Goal: Use online tool/utility: Use online tool/utility

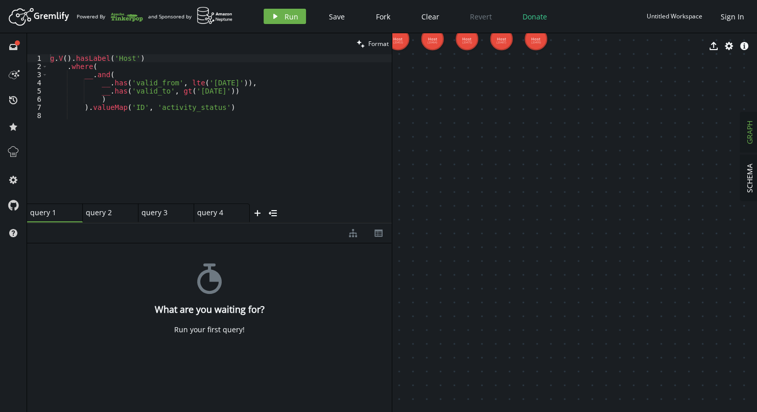
click at [174, 138] on div "g . V ( ) . hasLabel ( 'Host' ) . where ( __ . and ( __ . has ( 'valid_from' , …" at bounding box center [220, 136] width 344 height 165
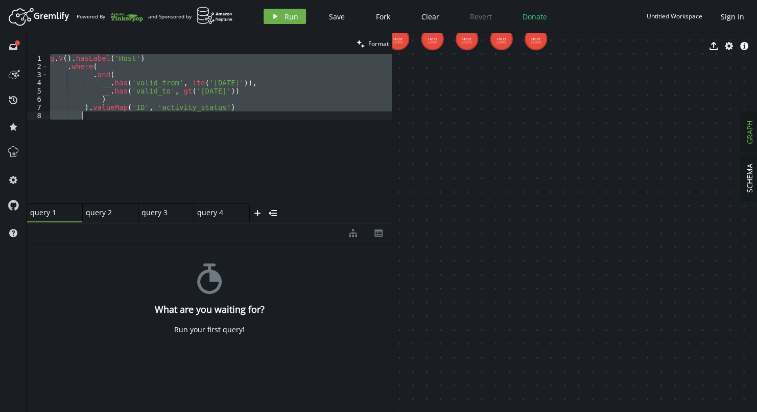
paste textarea ".by(select('date'))"
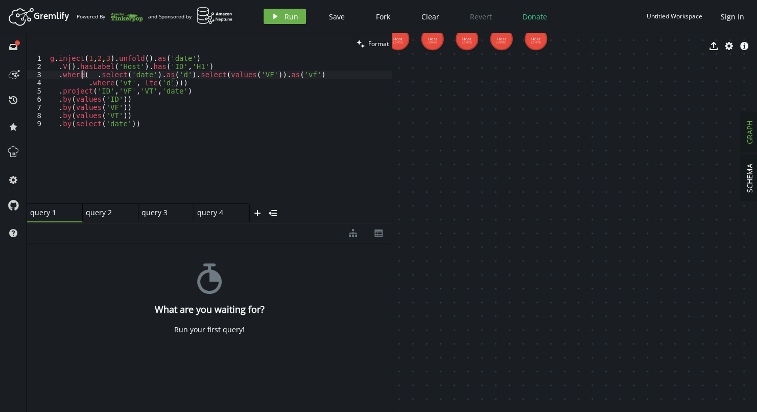
click at [83, 77] on div "g . inject ( 1 , 2 , 3 ) . unfold ( ) . as ( 'date' ) . V ( ) . hasLabel ( 'Hos…" at bounding box center [220, 136] width 344 height 165
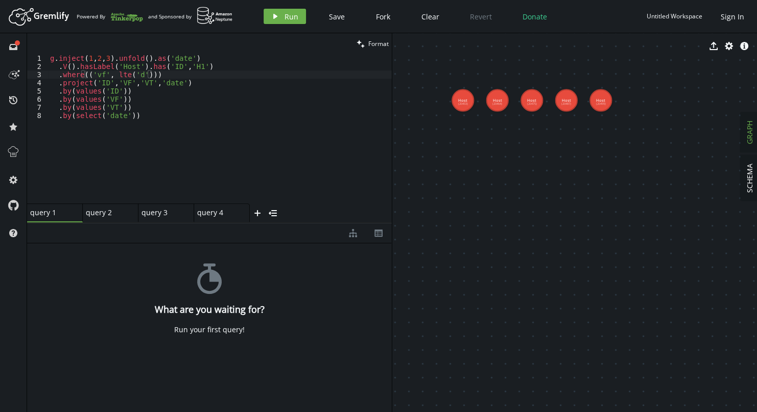
drag, startPoint x: 497, startPoint y: 126, endPoint x: 562, endPoint y: 187, distance: 89.2
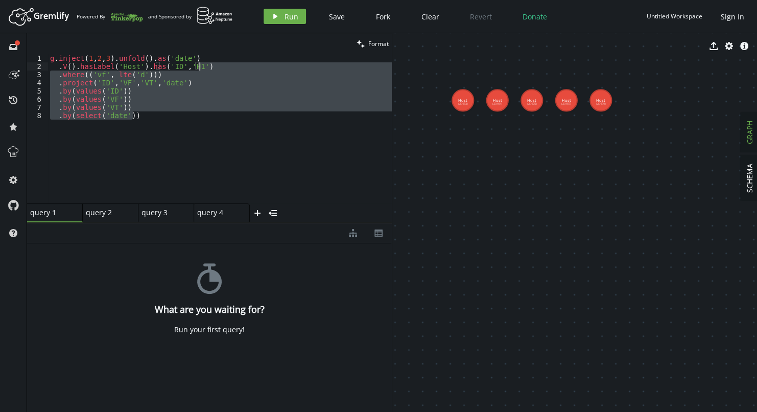
drag, startPoint x: 162, startPoint y: 117, endPoint x: 204, endPoint y: 67, distance: 65.2
click at [204, 67] on div "g . inject ( 1 , 2 , 3 ) . unfold ( ) . as ( 'date' ) . V ( ) . hasLabel ( 'Hos…" at bounding box center [220, 136] width 344 height 165
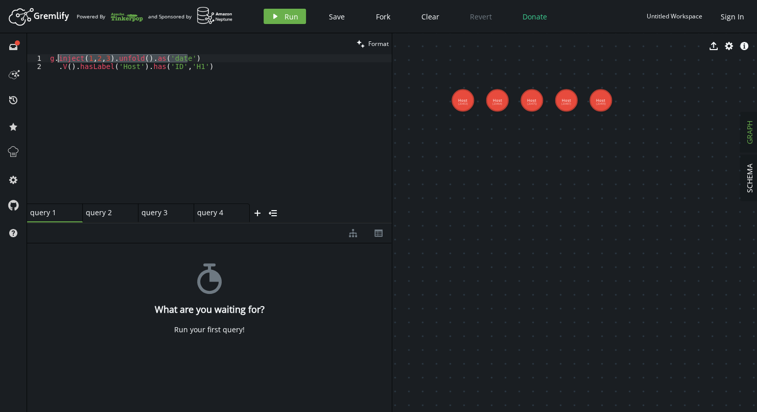
drag, startPoint x: 203, startPoint y: 59, endPoint x: 58, endPoint y: 58, distance: 145.0
click at [58, 58] on div "g . inject ( 1 , 2 , 3 ) . unfold ( ) . as ( 'date' ) . V ( ) . hasLabel ( 'Hos…" at bounding box center [220, 136] width 344 height 165
click at [281, 18] on button "play Run" at bounding box center [284, 16] width 42 height 15
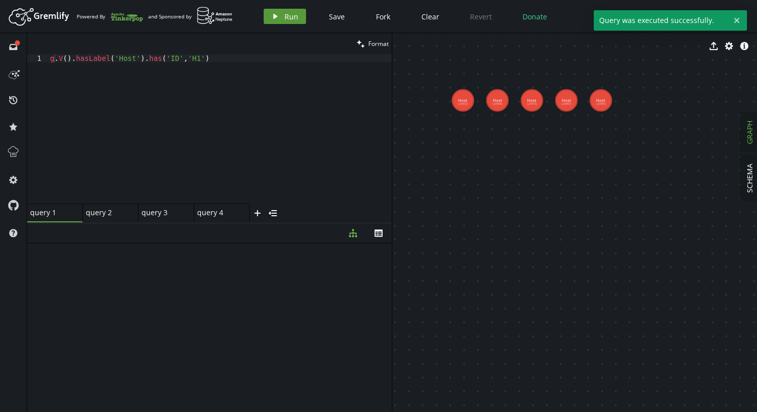
click at [281, 18] on button "play Run" at bounding box center [284, 16] width 42 height 15
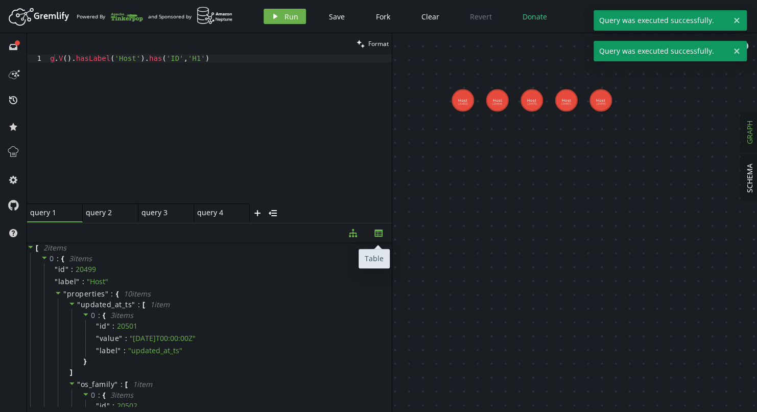
click at [382, 228] on button "th" at bounding box center [379, 233] width 26 height 20
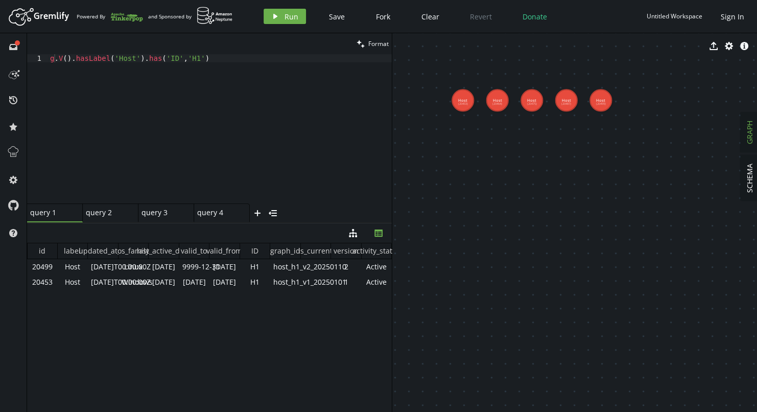
click at [54, 58] on div "g . V ( ) . hasLabel ( 'Host' ) . has ( 'ID' , 'H1' )" at bounding box center [220, 136] width 344 height 165
paste textarea "inject(1,2,3).unfold().as('date')"
click at [52, 59] on div "ginject ( 1 , 2 , 3 ) . unfold ( ) . as ( 'date' ) . V ( ) . hasLabel ( 'Host' …" at bounding box center [220, 136] width 344 height 165
type textarea "g.inject(1,2,3).unfold().as('date').V().hasLabel('Host').has('ID','H1')"
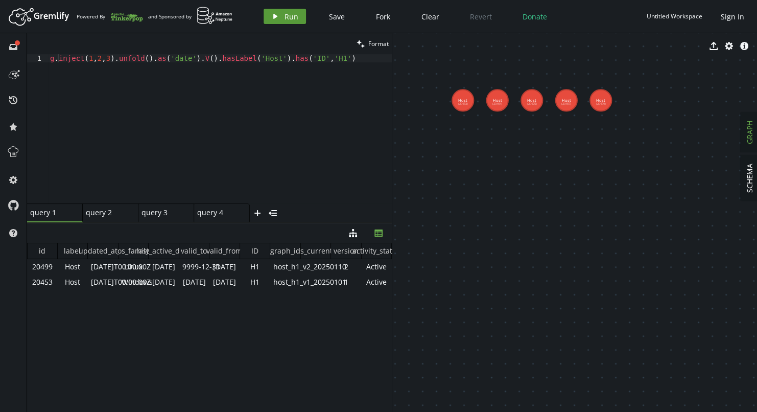
click at [288, 15] on span "Run" at bounding box center [291, 17] width 14 height 10
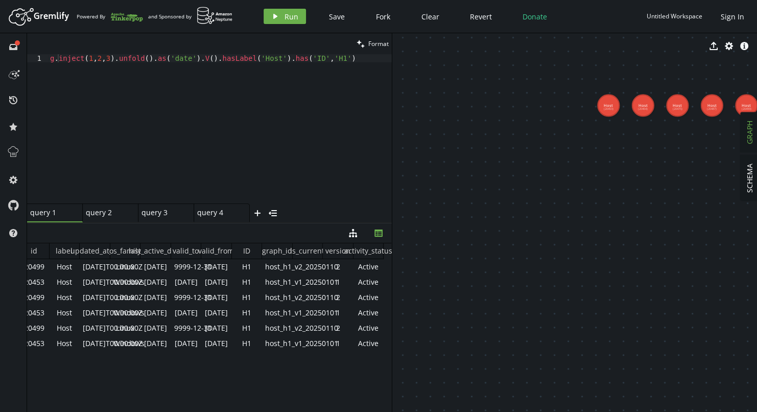
drag, startPoint x: 392, startPoint y: 187, endPoint x: 538, endPoint y: 192, distance: 145.6
drag, startPoint x: 392, startPoint y: 176, endPoint x: 460, endPoint y: 175, distance: 67.9
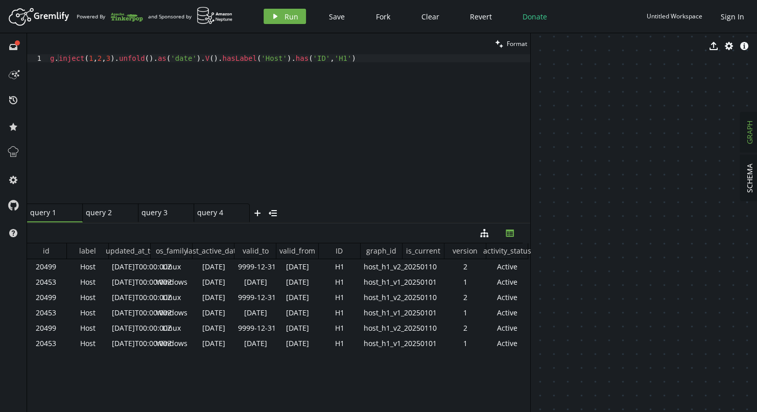
scroll to position [0, 0]
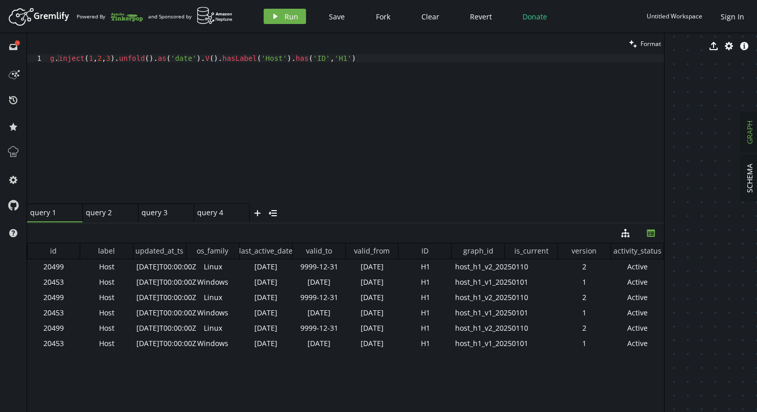
drag, startPoint x: 392, startPoint y: 170, endPoint x: 664, endPoint y: 175, distance: 272.2
click at [664, 175] on div at bounding box center [664, 222] width 1 height 378
click at [348, 62] on div "g . inject ( 1 , 2 , 3 ) . unfold ( ) . as ( 'date' ) . V ( ) . hasLabel ( 'Hos…" at bounding box center [356, 136] width 616 height 165
click at [313, 95] on div "g . inject ( 1 , 2 , 3 ) . unfold ( ) . as ( 'date' ) . V ( ) . hasLabel ( 'Hos…" at bounding box center [356, 136] width 616 height 165
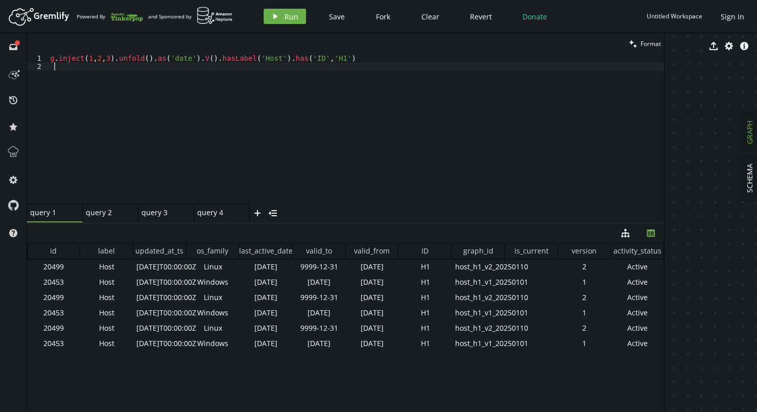
paste textarea ".by(select('date'))"
click at [60, 68] on div "g . inject ( 1 , 2 , 3 ) . unfold ( ) . as ( 'date' ) . V ( ) . hasLabel ( 'Hos…" at bounding box center [356, 136] width 616 height 165
click at [143, 100] on div "g . inject ( 1 , 2 , 3 ) . unfold ( ) . as ( 'date' ) . V ( ) . hasLabel ( 'Hos…" at bounding box center [356, 136] width 616 height 165
click at [279, 16] on button "play Run" at bounding box center [284, 16] width 42 height 15
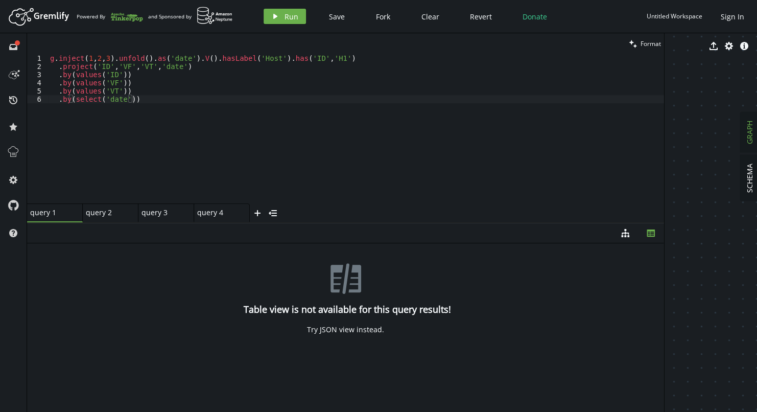
click at [123, 68] on div "g . inject ( 1 , 2 , 3 ) . unfold ( ) . as ( 'date' ) . V ( ) . hasLabel ( 'Hos…" at bounding box center [356, 136] width 616 height 165
click at [106, 83] on div "g . inject ( 1 , 2 , 3 ) . unfold ( ) . as ( 'date' ) . V ( ) . hasLabel ( 'Hos…" at bounding box center [356, 136] width 616 height 165
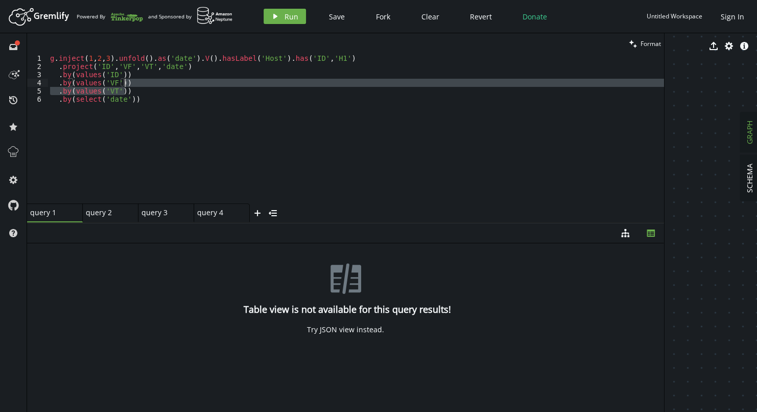
drag, startPoint x: 144, startPoint y: 91, endPoint x: 133, endPoint y: 79, distance: 16.3
click at [133, 79] on div "g . inject ( 1 , 2 , 3 ) . unfold ( ) . as ( 'date' ) . V ( ) . hasLabel ( 'Hos…" at bounding box center [356, 136] width 616 height 165
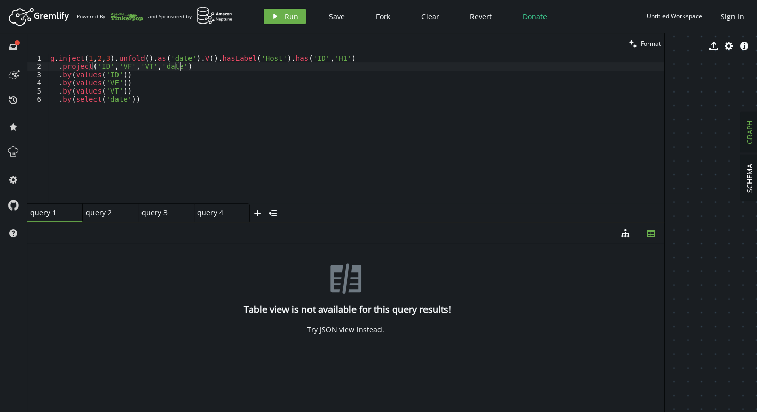
click at [192, 68] on div "g . inject ( 1 , 2 , 3 ) . unfold ( ) . as ( 'date' ) . V ( ) . hasLabel ( 'Hos…" at bounding box center [356, 136] width 616 height 165
type textarea ".project('ID','VF','VT','date')"
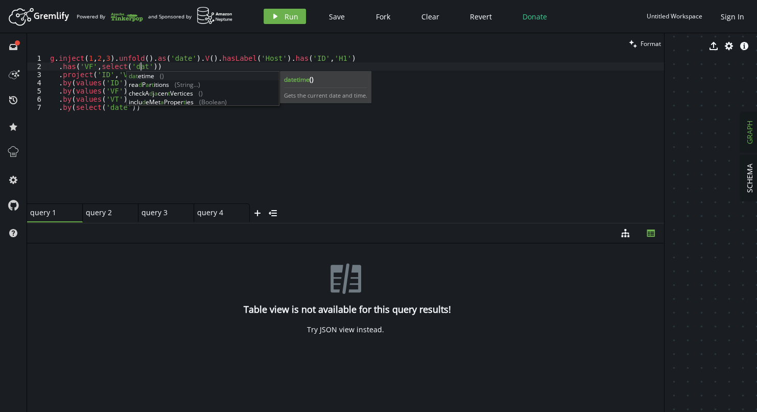
scroll to position [0, 94]
click at [159, 118] on div "g . inject ( 1 , 2 , 3 ) . unfold ( ) . as ( 'date' ) . V ( ) . hasLabel ( 'Hos…" at bounding box center [356, 136] width 616 height 165
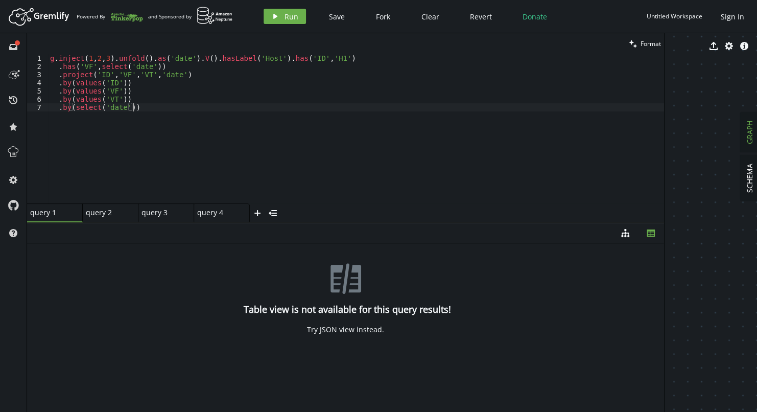
scroll to position [0, 82]
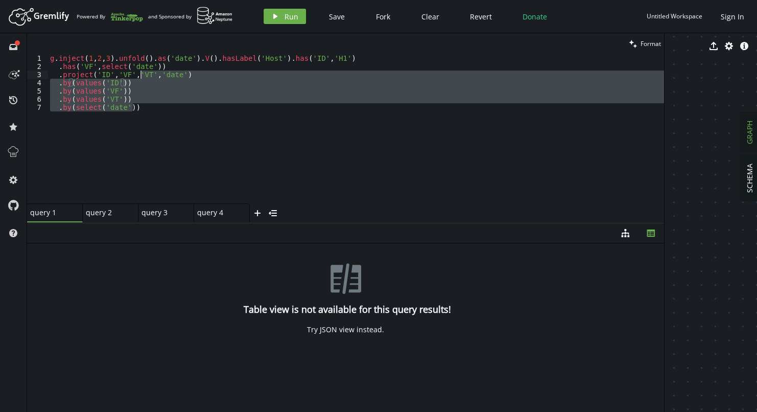
drag, startPoint x: 152, startPoint y: 111, endPoint x: 139, endPoint y: 76, distance: 38.0
click at [139, 76] on div "g . inject ( 1 , 2 , 3 ) . unfold ( ) . as ( 'date' ) . V ( ) . hasLabel ( 'Hos…" at bounding box center [356, 136] width 616 height 165
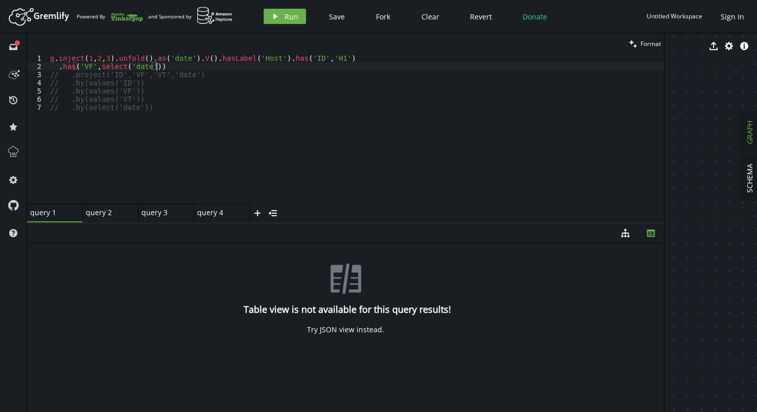
click at [164, 63] on div "g . inject ( 1 , 2 , 3 ) . unfold ( ) . as ( 'date' ) . V ( ) . hasLabel ( 'Hos…" at bounding box center [356, 136] width 616 height 165
click at [271, 16] on icon "play" at bounding box center [275, 16] width 8 height 8
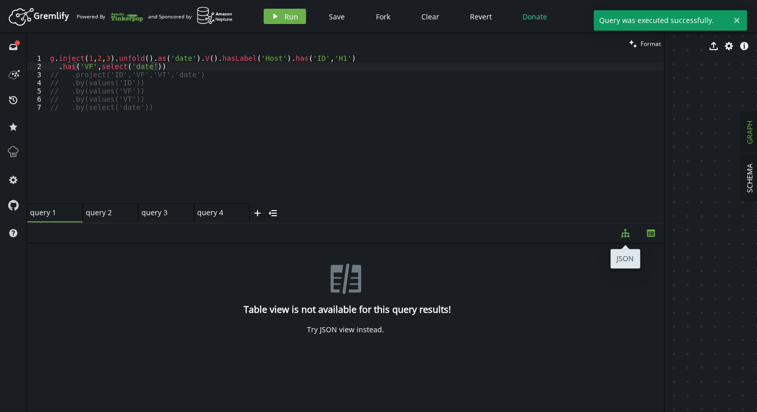
click at [625, 234] on icon "diagram-tree" at bounding box center [625, 233] width 8 height 8
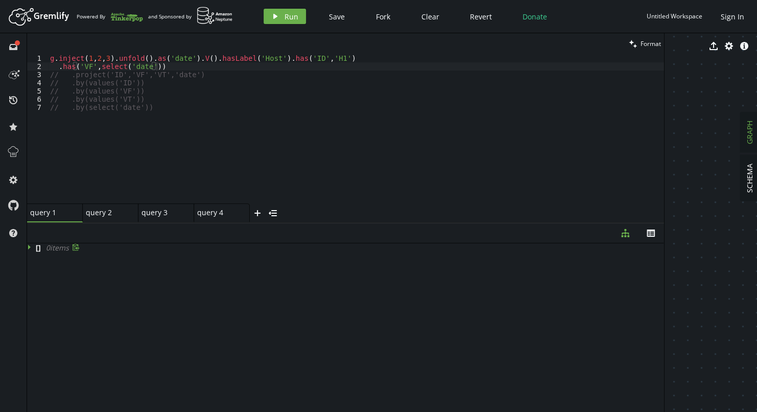
click at [31, 250] on icon at bounding box center [30, 246] width 7 height 7
type textarea "// .by(select('date'))"
click at [137, 116] on div "g . inject ( 1 , 2 , 3 ) . unfold ( ) . as ( 'date' ) . V ( ) . hasLabel ( 'Hos…" at bounding box center [356, 136] width 616 height 165
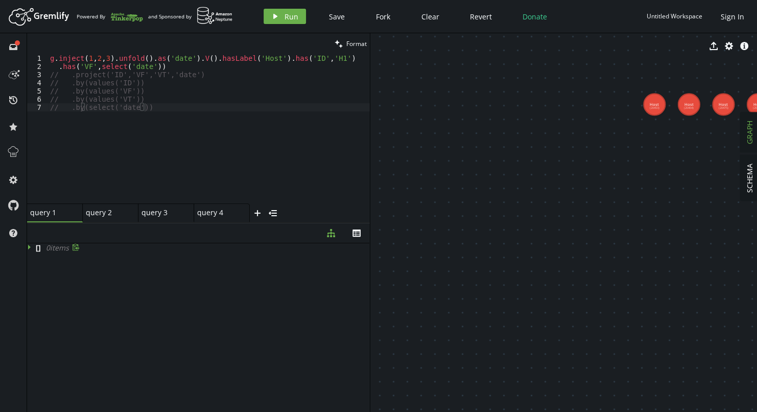
drag, startPoint x: 663, startPoint y: 100, endPoint x: 369, endPoint y: 119, distance: 294.7
click at [370, 119] on div at bounding box center [370, 222] width 1 height 378
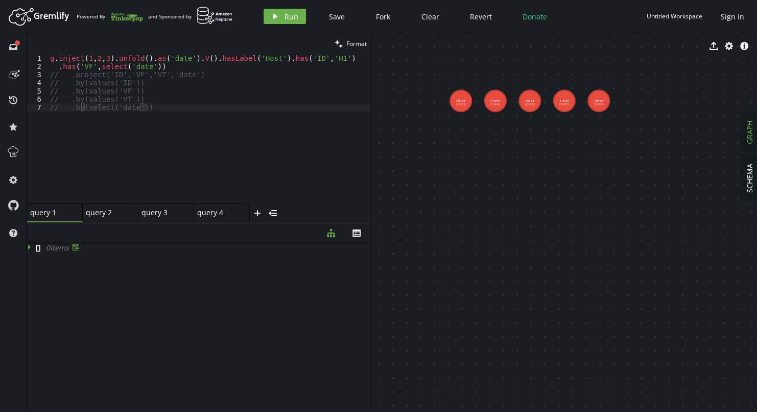
drag, startPoint x: 650, startPoint y: 160, endPoint x: 456, endPoint y: 156, distance: 193.5
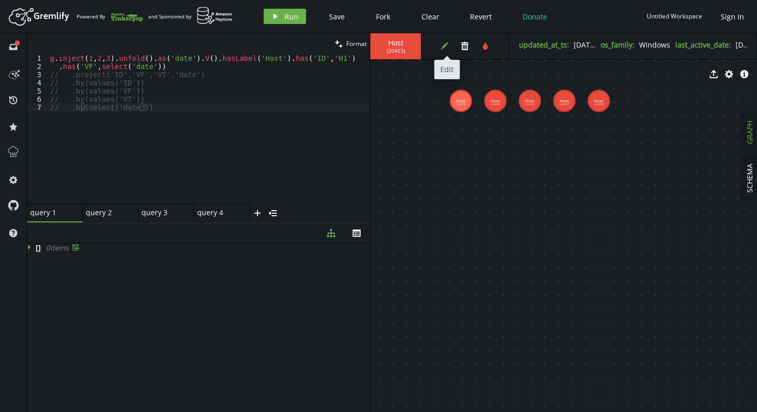
click at [442, 42] on icon "edit" at bounding box center [444, 46] width 8 height 8
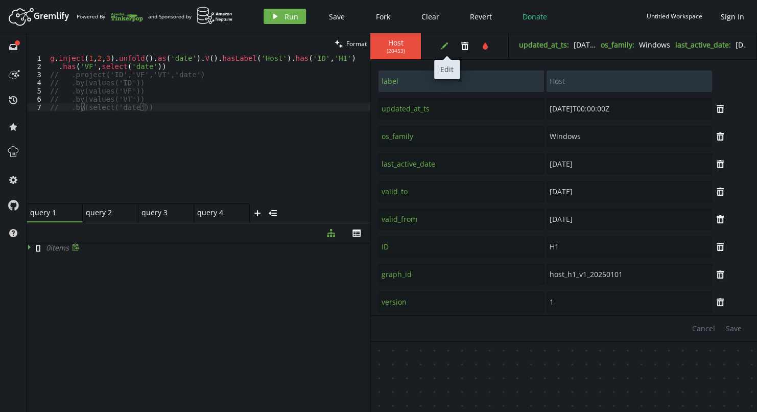
scroll to position [36, 0]
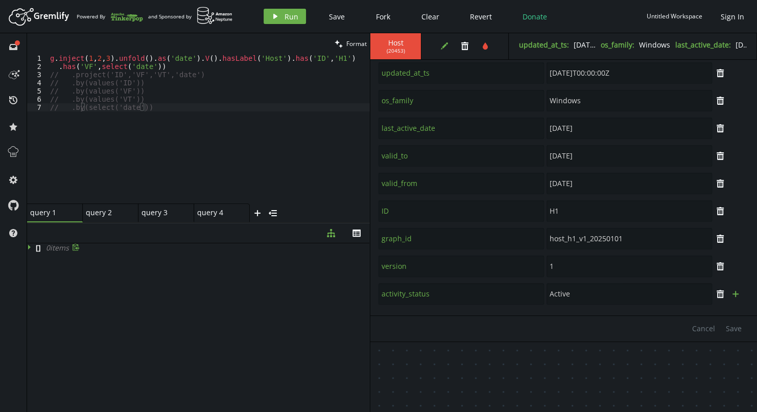
click at [732, 291] on icon "plus" at bounding box center [735, 293] width 8 height 8
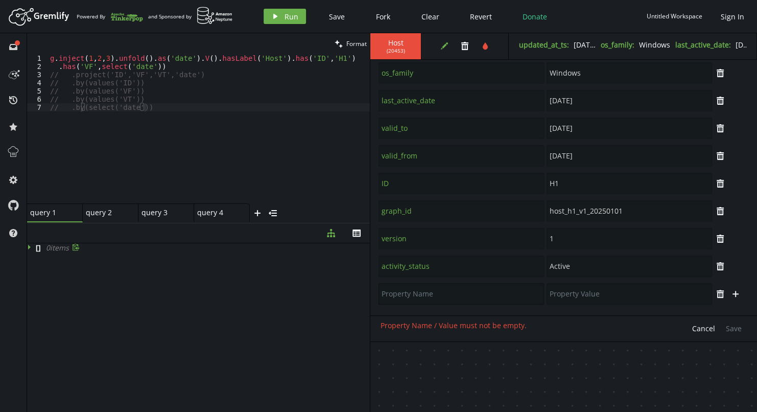
click at [440, 296] on input "text" at bounding box center [460, 293] width 165 height 21
type input "VF"
click at [574, 297] on input "text" at bounding box center [628, 293] width 165 height 21
type input "1"
click at [734, 330] on span "Save" at bounding box center [734, 328] width 16 height 10
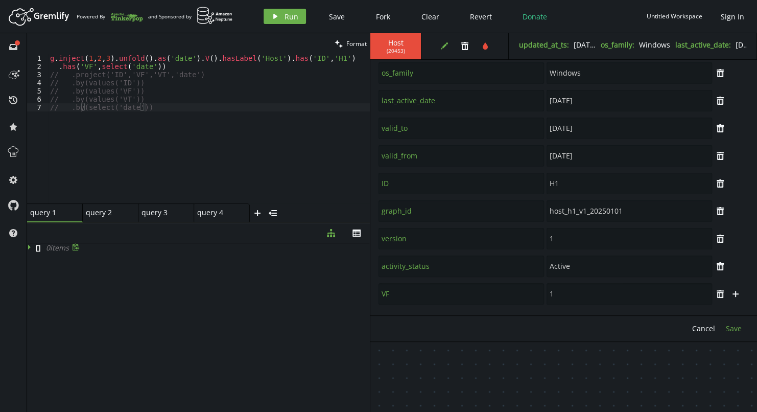
type input "valid_from"
type input "[DATE]"
type input "label"
type input "Host"
type input "updated_at_ts"
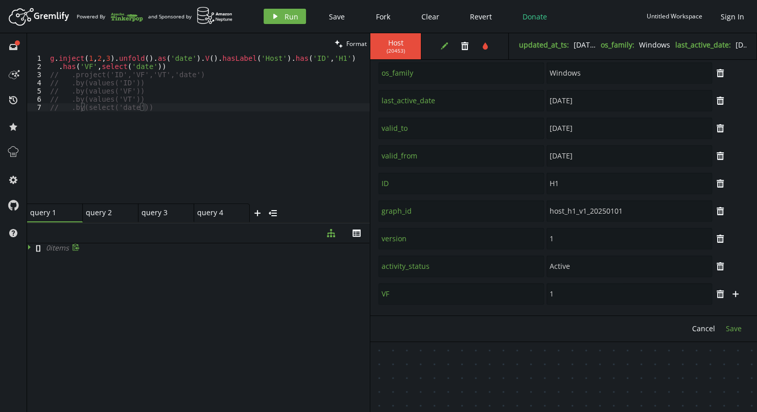
type input "[DATE]T00:00:00Z"
type input "os_family"
type input "Windows"
type input "last_active_date"
type input "valid_to"
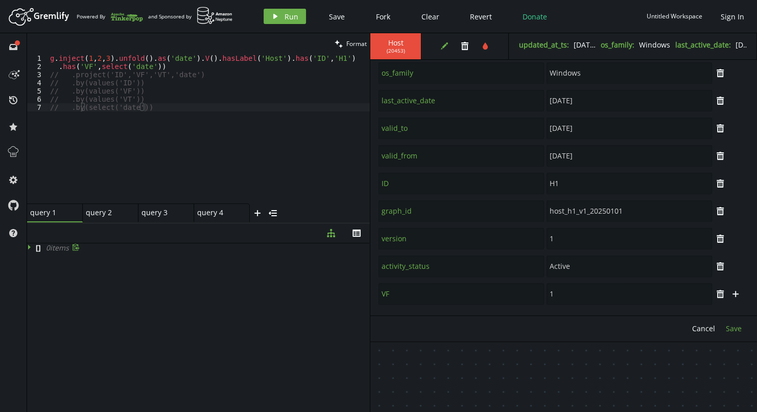
type input "[DATE]"
click at [441, 50] on button "edit" at bounding box center [444, 45] width 15 height 15
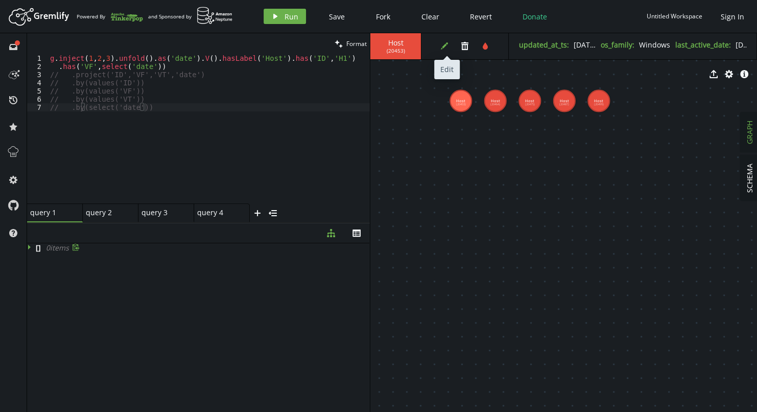
click at [441, 42] on icon "edit" at bounding box center [444, 46] width 8 height 8
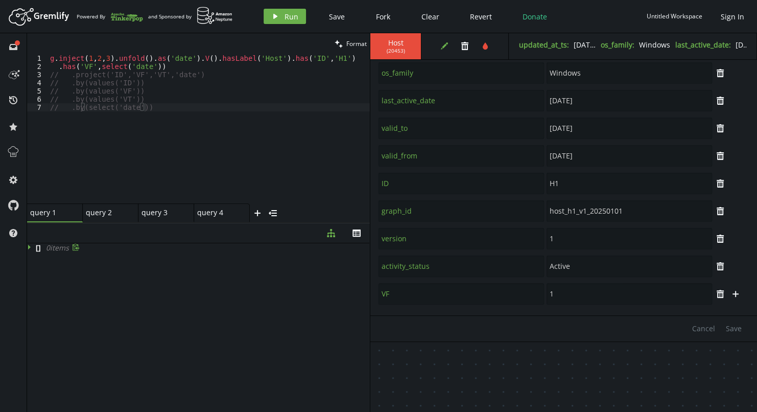
type textarea ".has('VF',select('date'))"
click at [98, 66] on div "g . inject ( 1 , 2 , 3 ) . unfold ( ) . as ( 'date' ) . V ( ) . hasLabel ( 'Hos…" at bounding box center [209, 136] width 322 height 165
drag, startPoint x: 83, startPoint y: 67, endPoint x: 129, endPoint y: 68, distance: 45.4
click at [129, 68] on div "g . inject ( 1 , 2 , 3 ) . unfold ( ) . as ( 'date' ) . V ( ) . hasLabel ( 'Hos…" at bounding box center [209, 136] width 322 height 165
click at [129, 68] on div "g . inject ( 1 , 2 , 3 ) . unfold ( ) . as ( 'date' ) . V ( ) . hasLabel ( 'Hos…" at bounding box center [209, 128] width 322 height 149
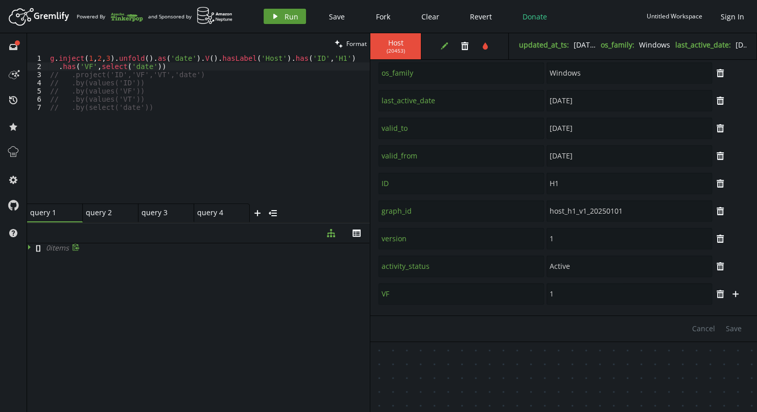
click at [287, 13] on span "Run" at bounding box center [291, 17] width 14 height 10
type input "VF"
type input "1"
type input "label"
type input "Host"
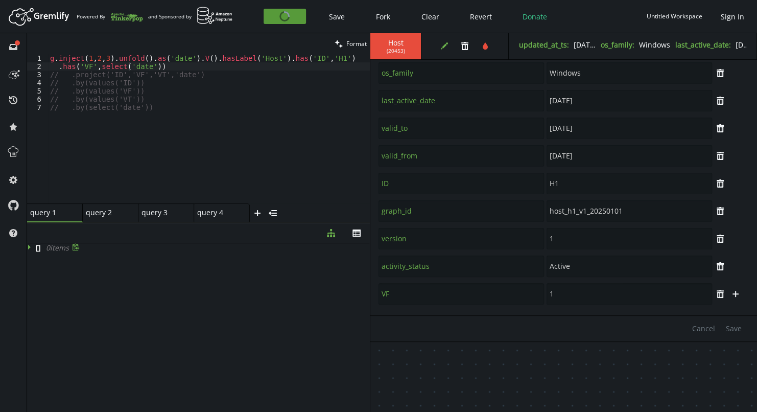
type input "ID"
type input "H1"
type input "graph_id"
type input "host_h1_v1_20250101"
type input "version"
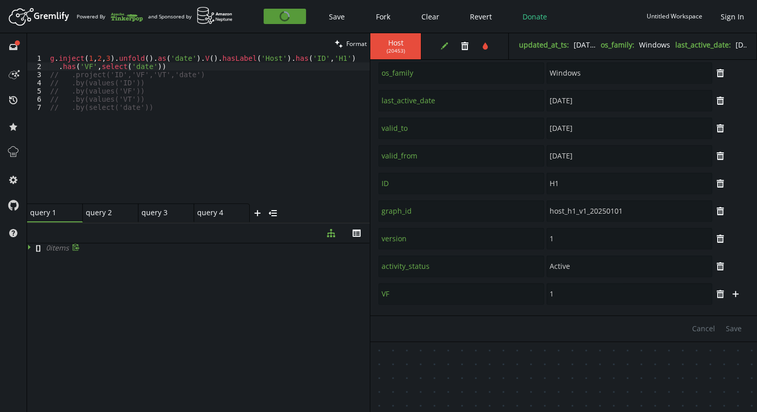
type input "1"
type input "activity_status"
type input "Active"
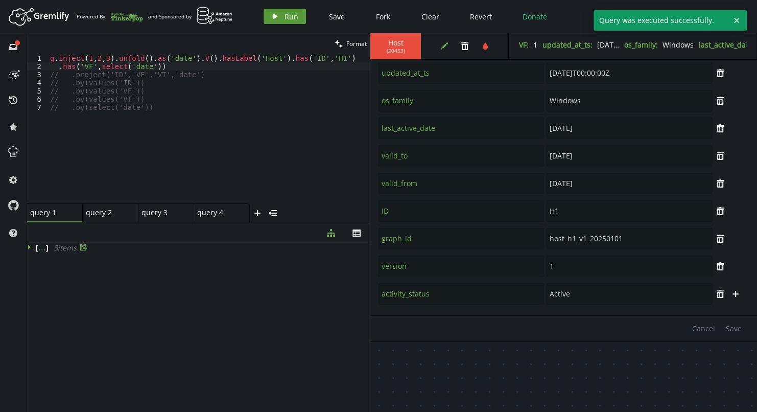
scroll to position [0, 0]
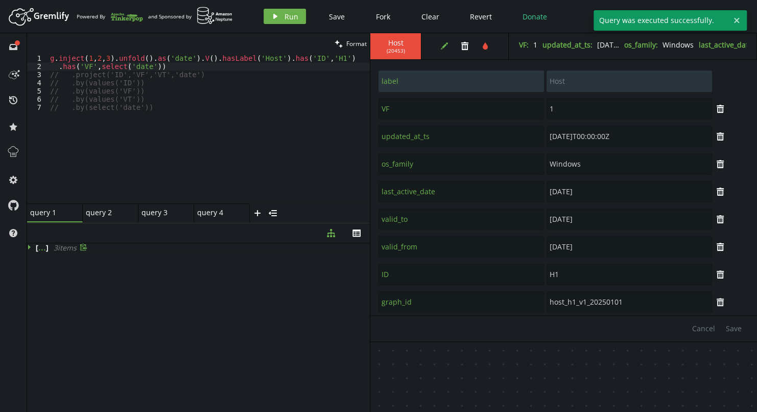
click at [31, 248] on icon at bounding box center [30, 246] width 7 height 7
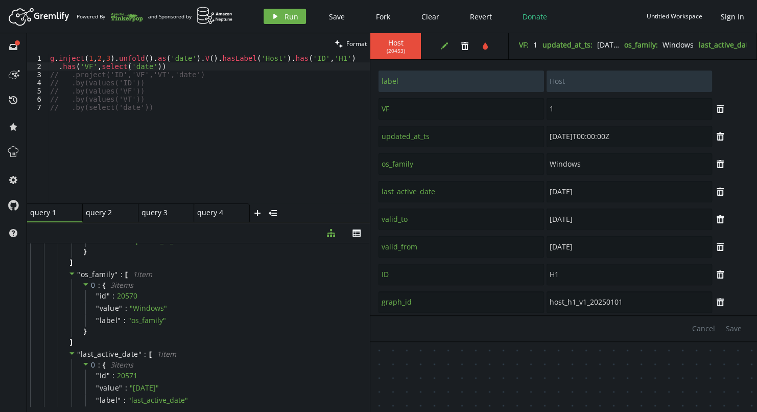
scroll to position [193, 0]
click at [114, 75] on div "g . inject ( 1 , 2 , 3 ) . unfold ( ) . as ( 'date' ) . V ( ) . hasLabel ( 'Hos…" at bounding box center [209, 136] width 322 height 165
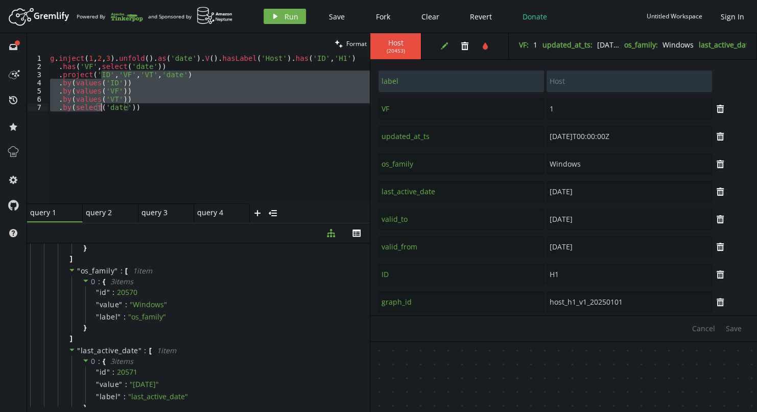
click at [143, 86] on div "g . inject ( 1 , 2 , 3 ) . unfold ( ) . as ( 'date' ) . V ( ) . hasLabel ( 'Hos…" at bounding box center [209, 128] width 322 height 149
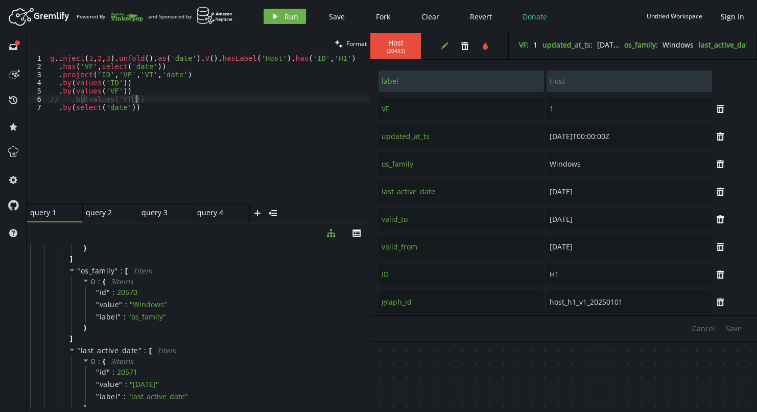
click at [147, 76] on div "g . inject ( 1 , 2 , 3 ) . unfold ( ) . as ( 'date' ) . V ( ) . hasLabel ( 'Hos…" at bounding box center [209, 136] width 322 height 165
click at [278, 21] on button "play Run" at bounding box center [284, 16] width 42 height 15
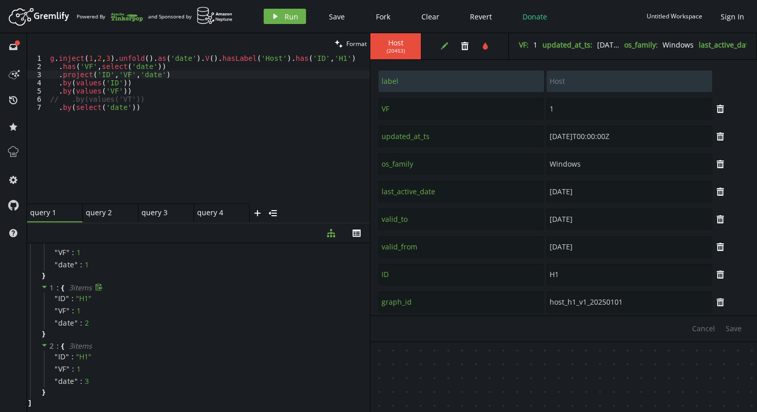
scroll to position [29, 0]
click at [188, 68] on div "g . inject ( 1 , 2 , 3 ) . unfold ( ) . as ( 'date' ) . V ( ) . hasLabel ( 'Hos…" at bounding box center [209, 136] width 322 height 165
drag, startPoint x: 319, startPoint y: 138, endPoint x: 205, endPoint y: 113, distance: 117.1
click at [205, 113] on div "g . inject ( 1 , 2 , 3 ) . unfold ( ) . as ( 'date' ) . V ( ) . hasLabel ( 'Hos…" at bounding box center [209, 136] width 322 height 165
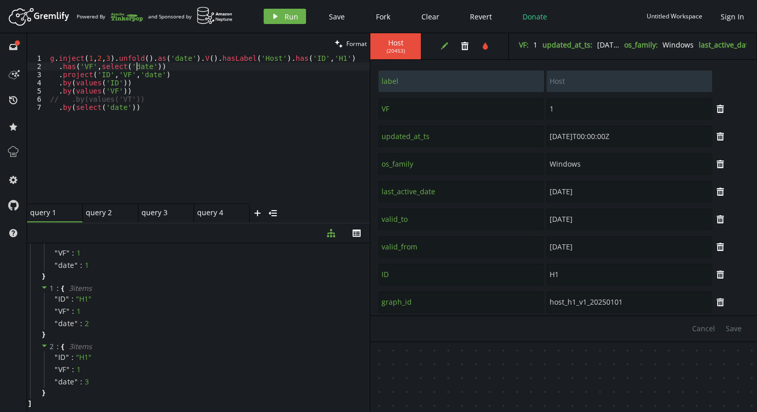
click at [135, 68] on div "g . inject ( 1 , 2 , 3 ) . unfold ( ) . as ( 'date' ) . V ( ) . hasLabel ( 'Hos…" at bounding box center [209, 136] width 322 height 165
type textarea ".has('VF',select('date'))"
click at [173, 65] on div "g . inject ( 1 , 2 , 3 ) . unfold ( ) . as ( 'date' ) . V ( ) . hasLabel ( 'Hos…" at bounding box center [209, 136] width 322 height 165
type textarea ".outE('vfoh')"
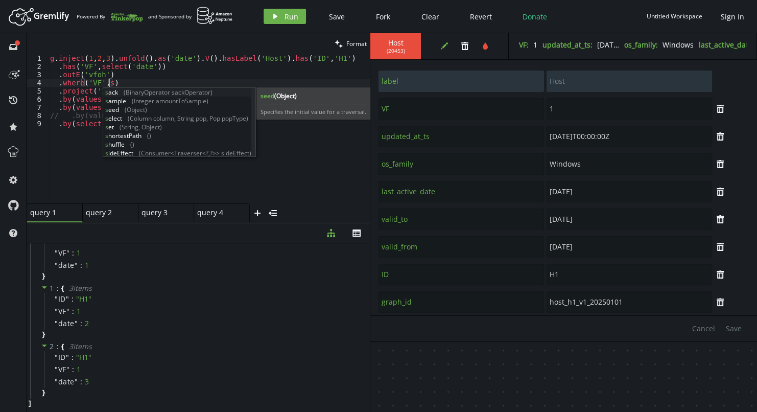
scroll to position [0, 58]
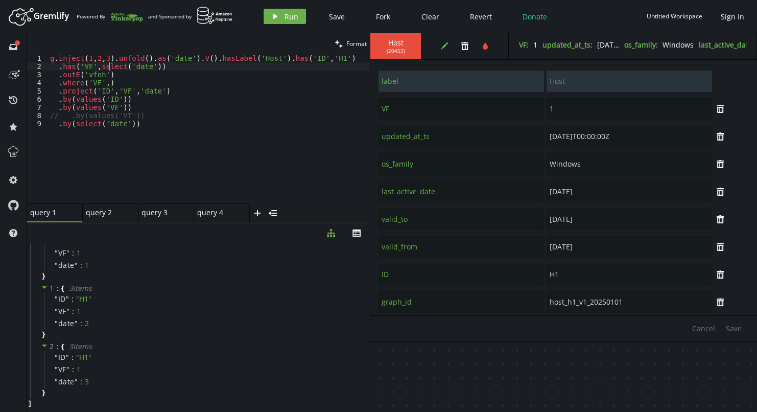
click at [108, 65] on div "g . inject ( 1 , 2 , 3 ) . unfold ( ) . as ( 'date' ) . V ( ) . hasLabel ( 'Hos…" at bounding box center [209, 136] width 322 height 165
drag, startPoint x: 166, startPoint y: 70, endPoint x: 60, endPoint y: 68, distance: 106.2
click at [60, 68] on div "g . inject ( 1 , 2 , 3 ) . unfold ( ) . as ( 'date' ) . V ( ) . hasLabel ( 'Hos…" at bounding box center [209, 136] width 322 height 165
paste textarea "where(values('VF').is(lte(select('date'))"
click at [87, 65] on div "g . inject ( 1 , 2 , 3 ) . unfold ( ) . as ( 'date' ) . V ( ) . hasLabel ( 'Hos…" at bounding box center [209, 136] width 322 height 165
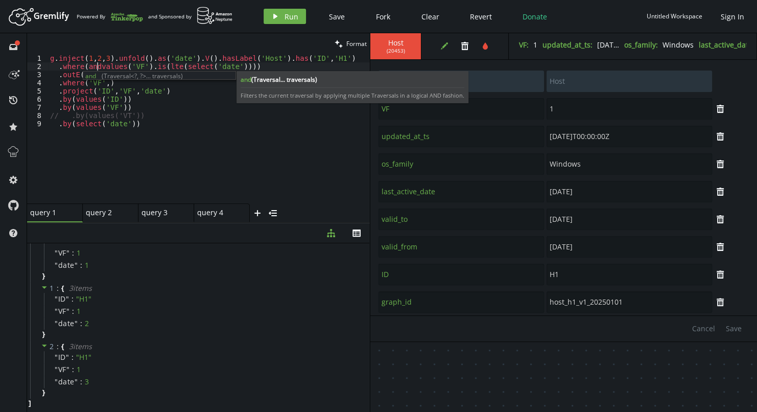
scroll to position [0, 51]
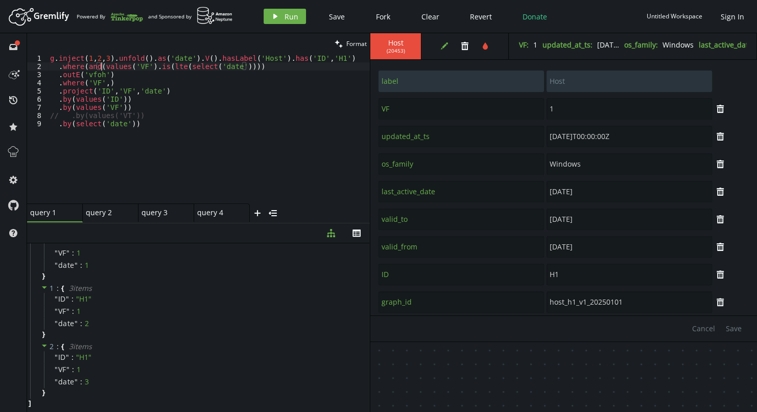
click at [242, 66] on div "g . inject ( 1 , 2 , 3 ) . unfold ( ) . as ( 'date' ) . V ( ) . hasLabel ( 'Hos…" at bounding box center [209, 136] width 322 height 165
click at [100, 66] on div "g . inject ( 1 , 2 , 3 ) . unfold ( ) . as ( 'date' ) . V ( ) . hasLabel ( 'Hos…" at bounding box center [209, 136] width 322 height 165
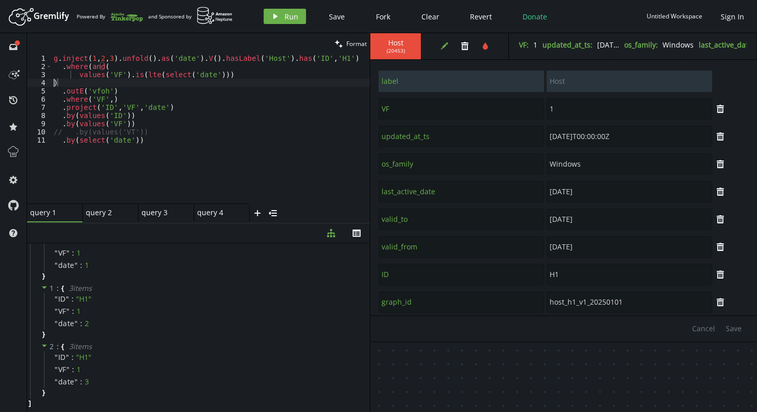
scroll to position [0, 3]
type textarea "values('VF').is(lte(select('date'))),"
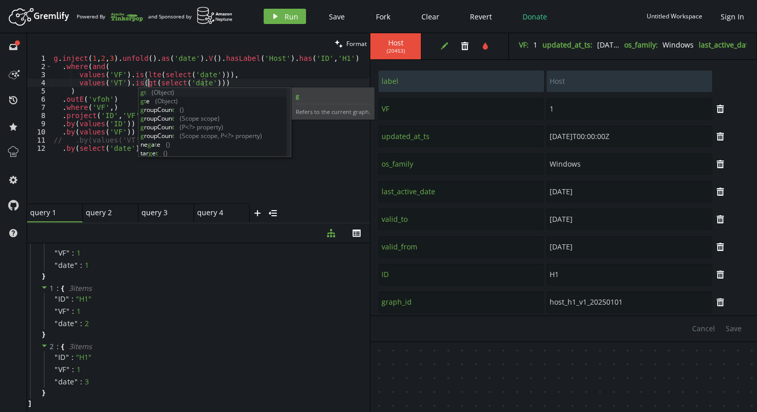
scroll to position [0, 94]
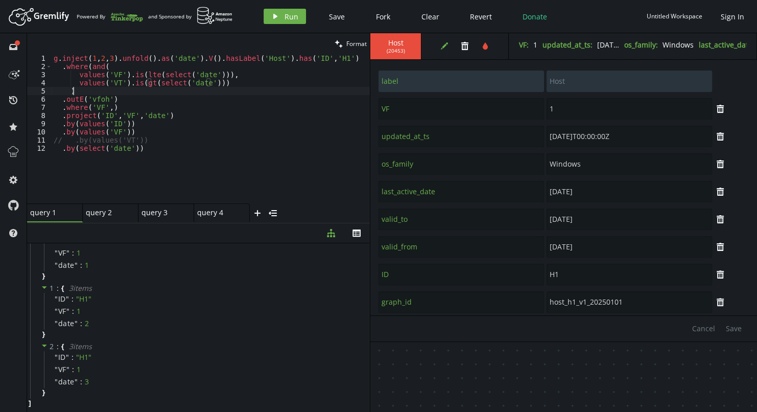
click at [82, 91] on div "g . inject ( 1 , 2 , 3 ) . unfold ( ) . as ( 'date' ) . V ( ) . hasLabel ( 'Hos…" at bounding box center [211, 136] width 318 height 165
type textarea ")"
drag, startPoint x: 132, startPoint y: 111, endPoint x: 63, endPoint y: 119, distance: 69.4
click at [63, 119] on div "g . inject ( 1 , 2 , 3 ) . unfold ( ) . as ( 'date' ) . V ( ) . hasLabel ( 'Hos…" at bounding box center [211, 136] width 318 height 165
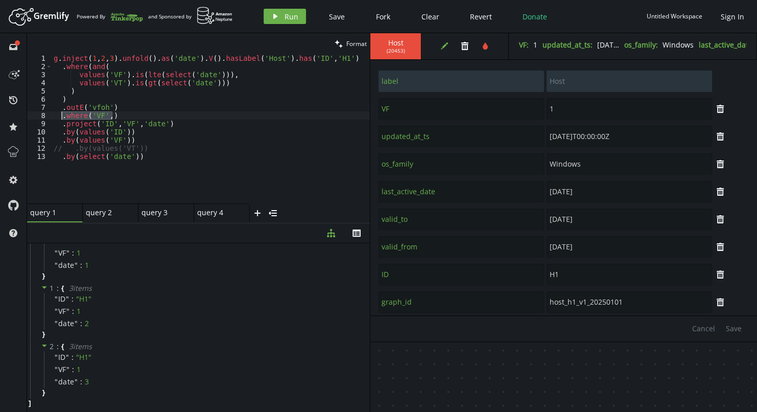
paste textarea
type textarea ")"
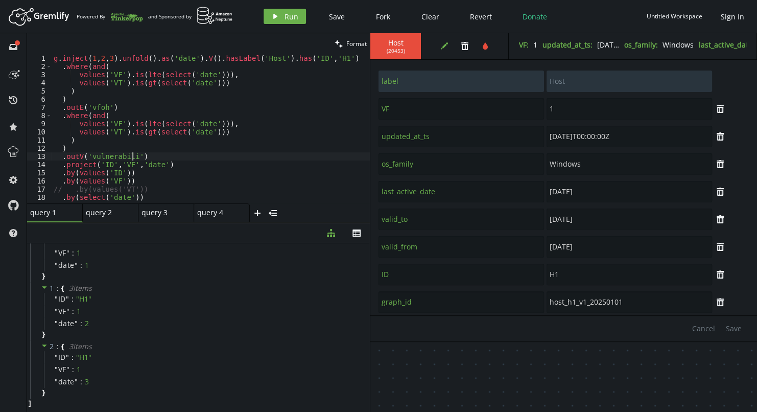
scroll to position [0, 86]
type textarea ".outV('vulnerability')"
paste textarea ")"
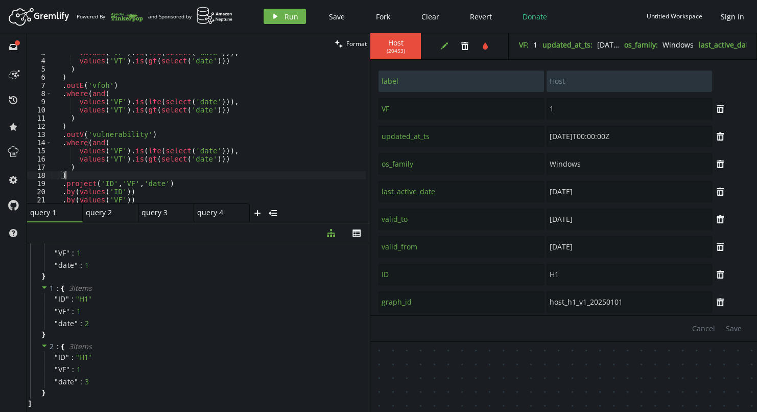
scroll to position [16, 0]
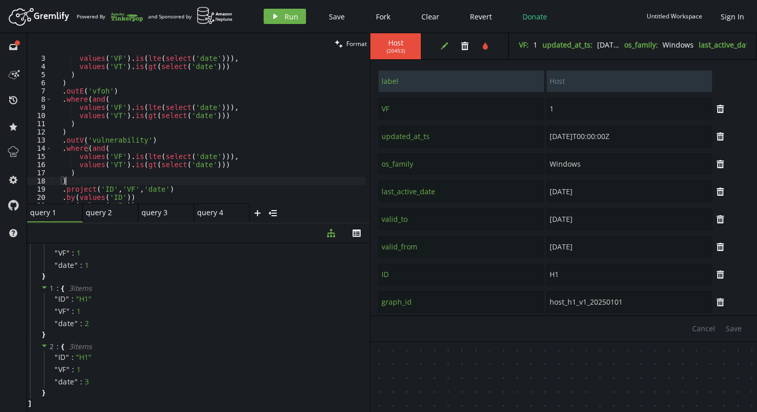
type textarea ")"
